Goal: Find specific fact: Find specific fact

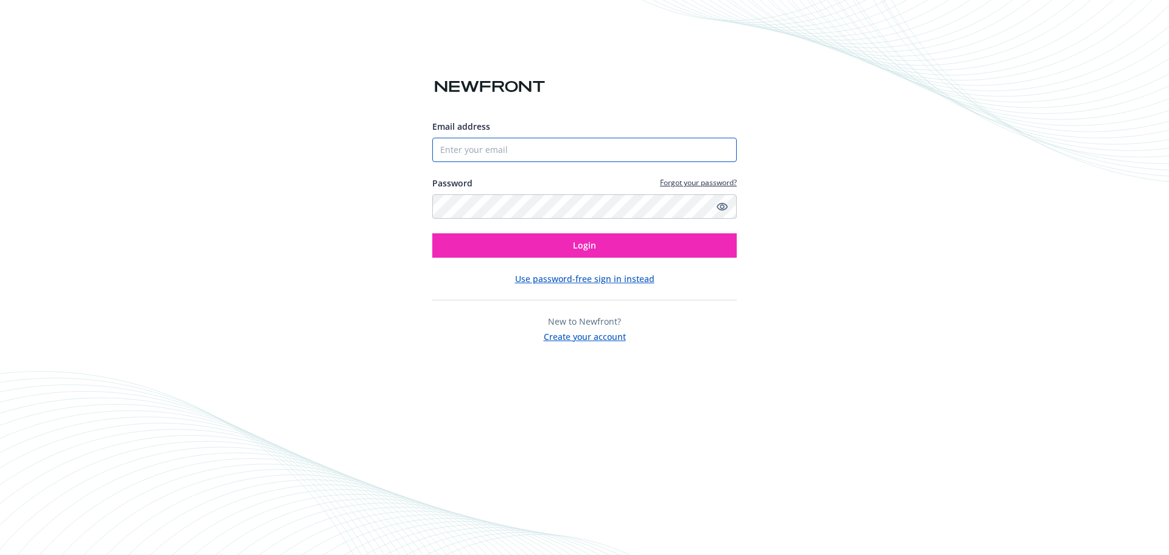
click at [528, 147] on input "Email address" at bounding box center [584, 150] width 304 height 24
type input "[PERSON_NAME][EMAIL_ADDRESS][PERSON_NAME][DOMAIN_NAME]"
click at [722, 203] on icon "Show password" at bounding box center [722, 207] width 11 height 8
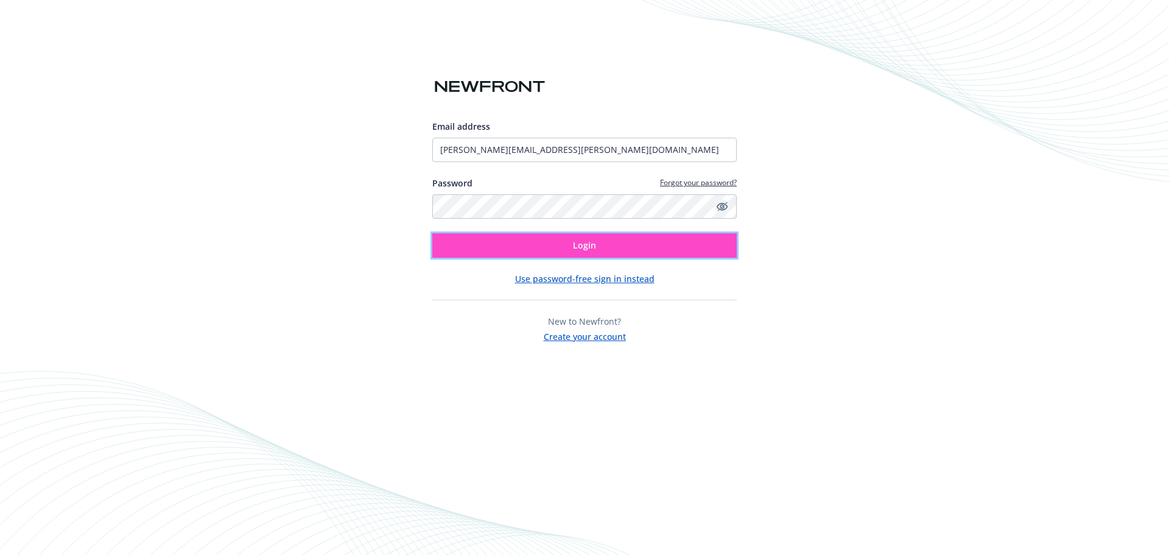
click at [640, 245] on button "Login" at bounding box center [584, 245] width 304 height 24
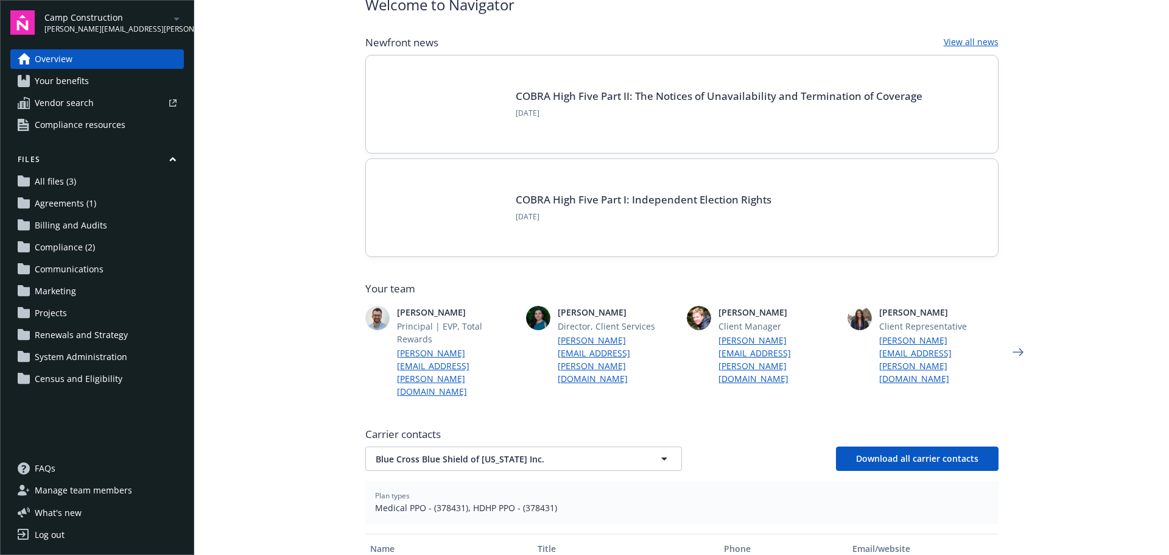
scroll to position [183, 0]
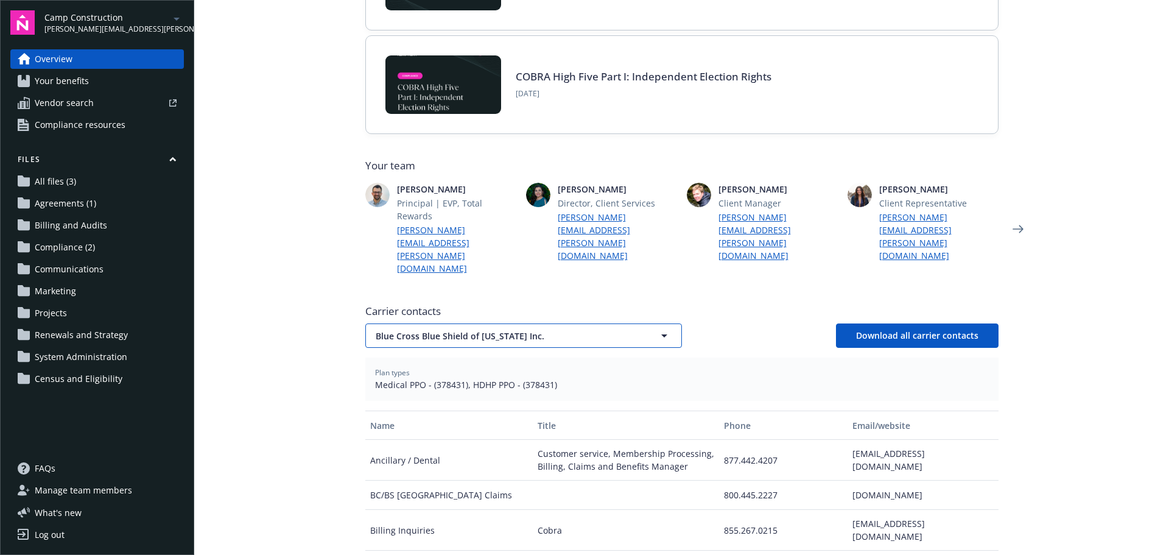
click at [429, 329] on span "Blue Cross Blue Shield of [US_STATE] Inc." at bounding box center [502, 335] width 253 height 13
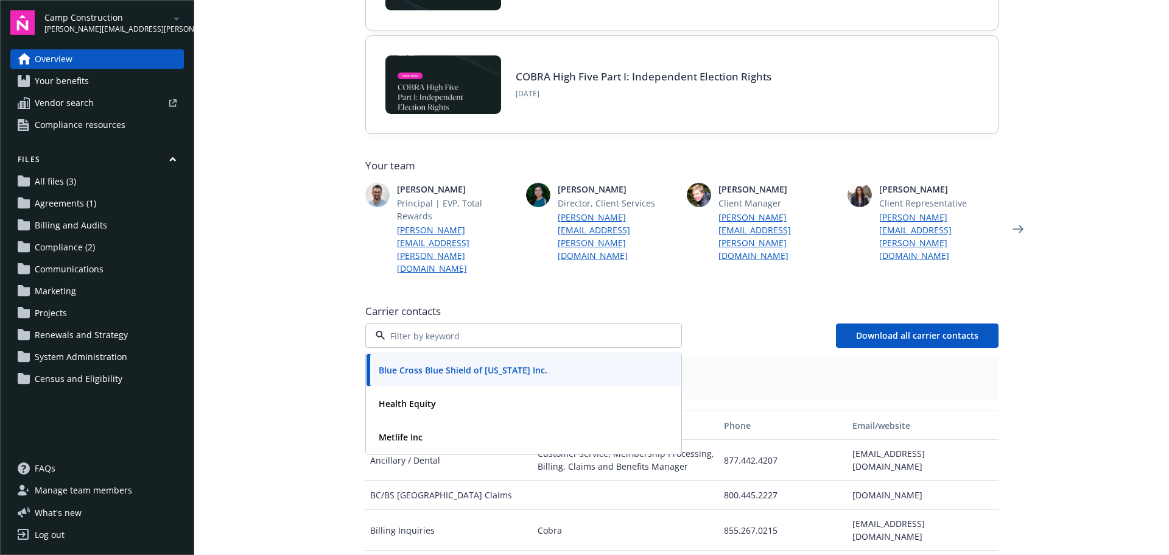
click at [521, 361] on div "Blue Cross Blue Shield of [US_STATE] Inc." at bounding box center [524, 370] width 300 height 18
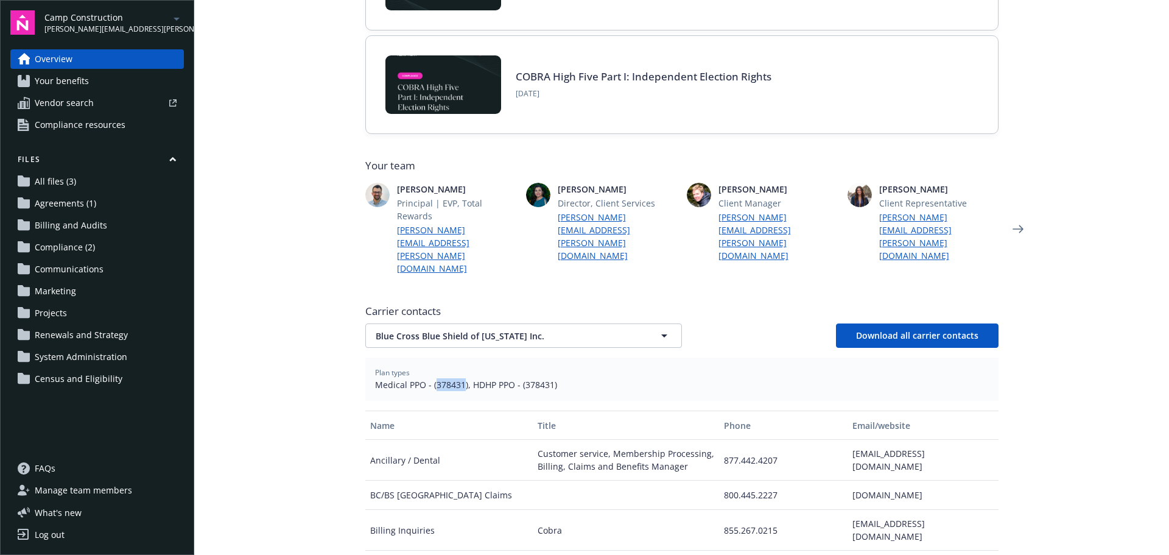
drag, startPoint x: 429, startPoint y: 346, endPoint x: 458, endPoint y: 345, distance: 29.2
click at [458, 378] on span "Medical PPO - (378431), HDHP PPO - (378431)" at bounding box center [682, 384] width 614 height 13
copy span "378431"
